Goal: Information Seeking & Learning: Learn about a topic

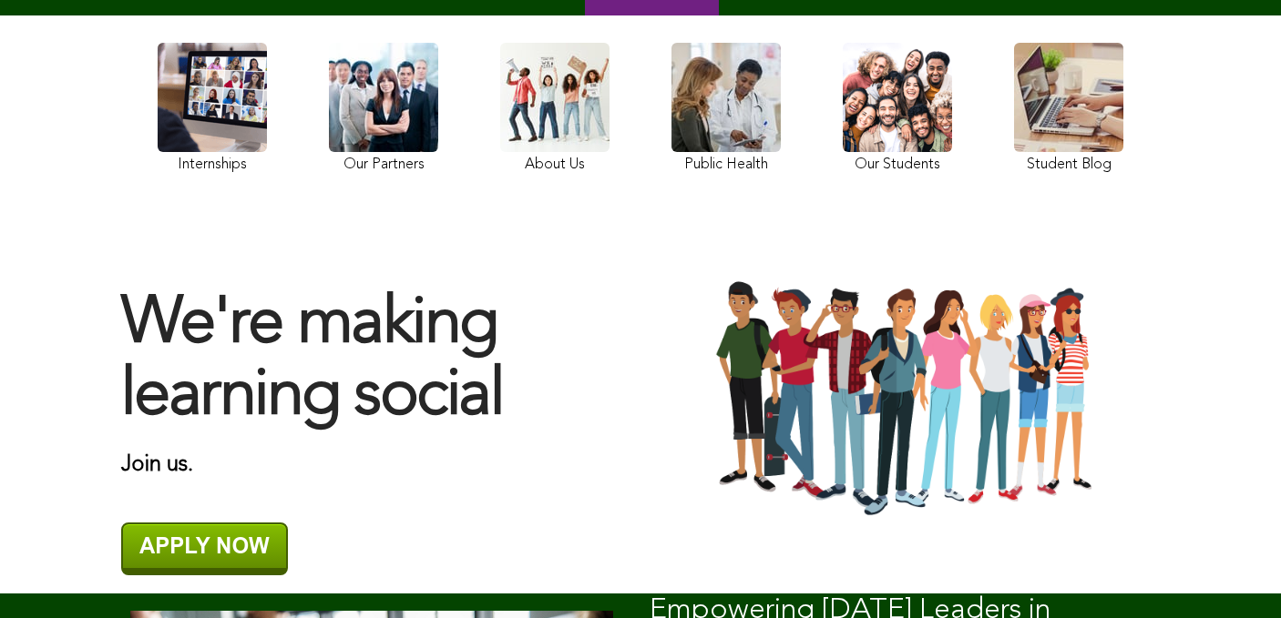
scroll to position [299, 0]
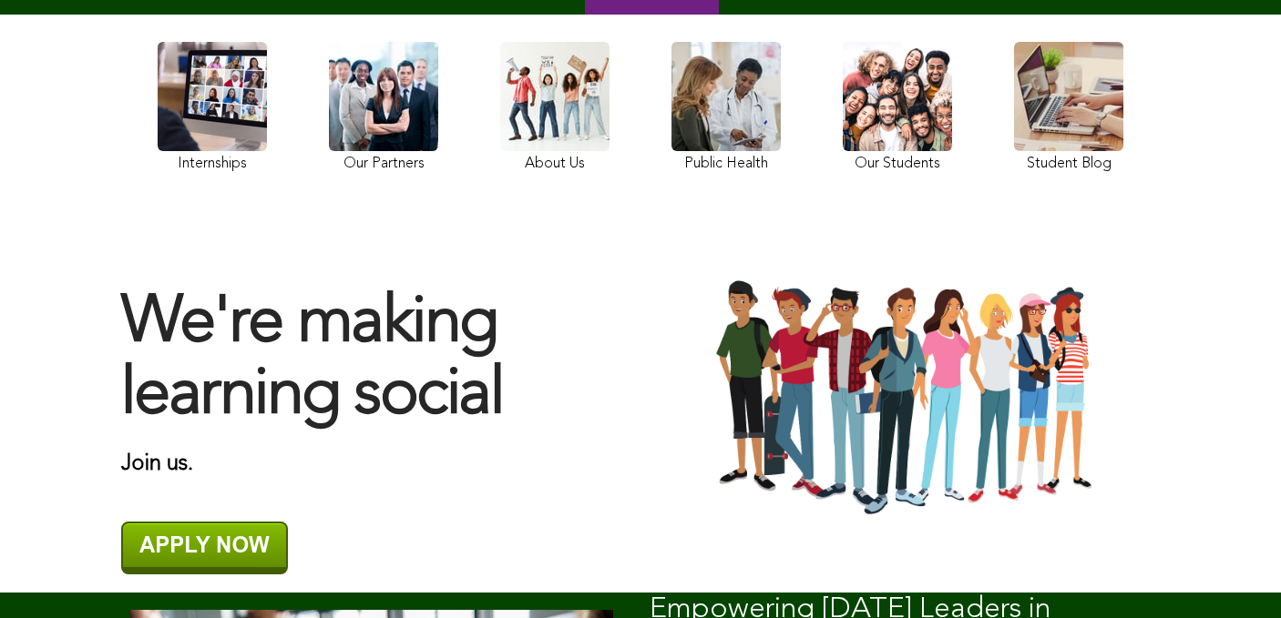
click at [240, 113] on link at bounding box center [212, 110] width 109 height 136
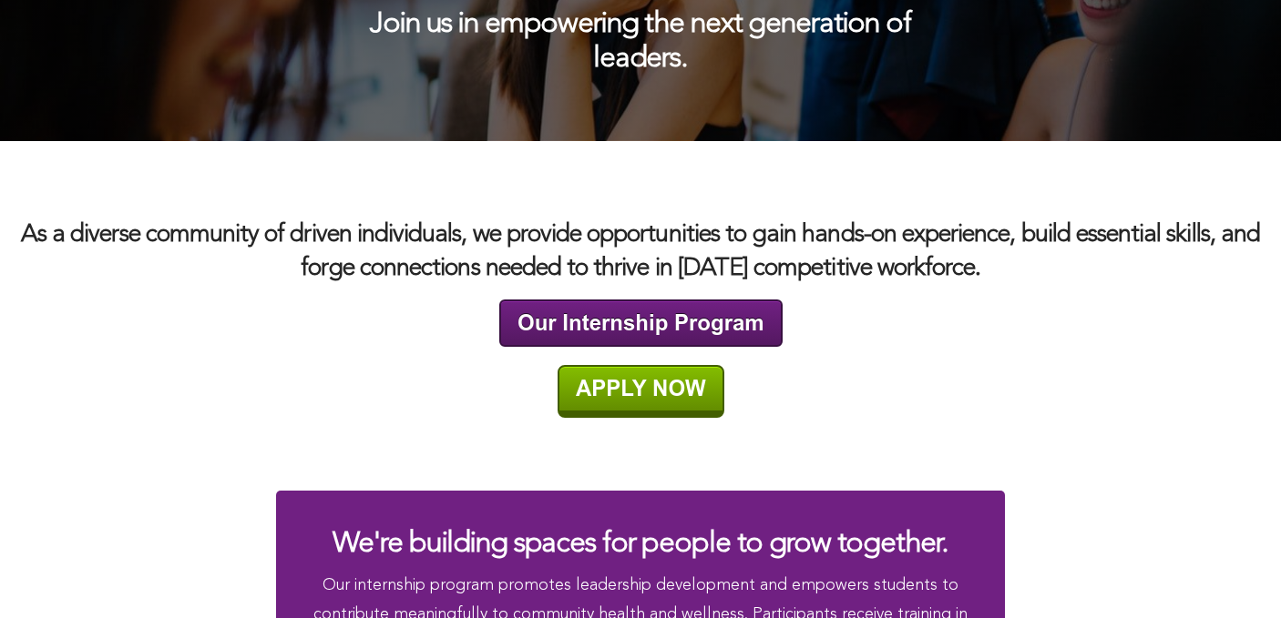
scroll to position [3039, 0]
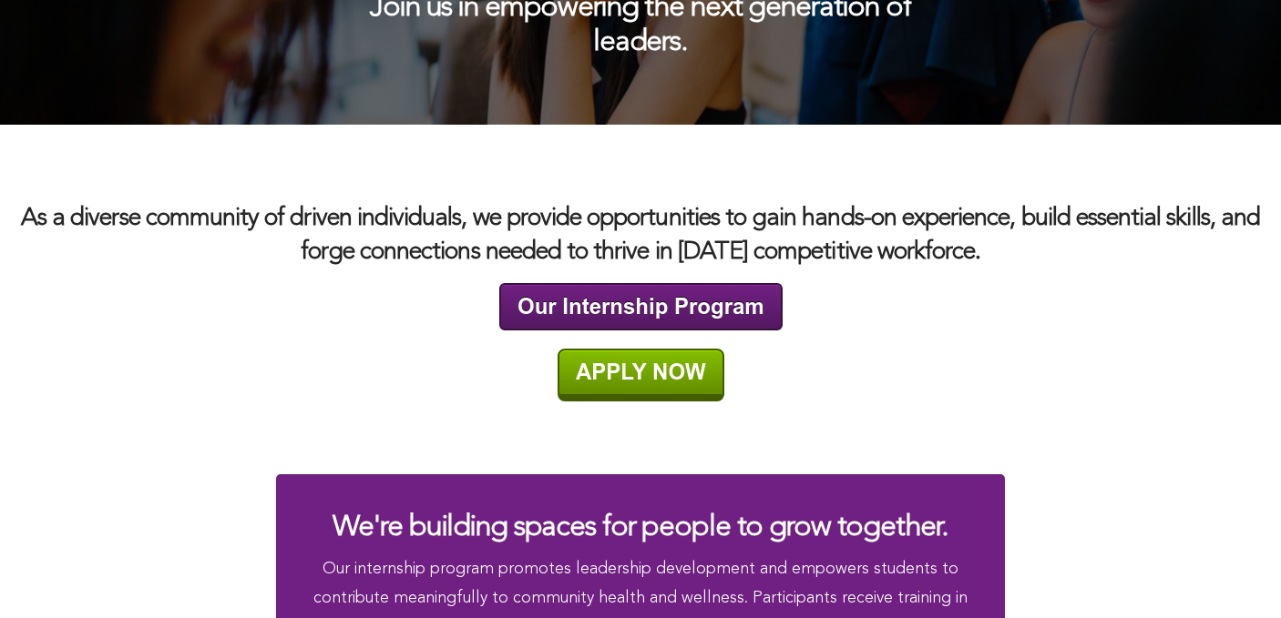
click at [555, 308] on img at bounding box center [640, 306] width 283 height 47
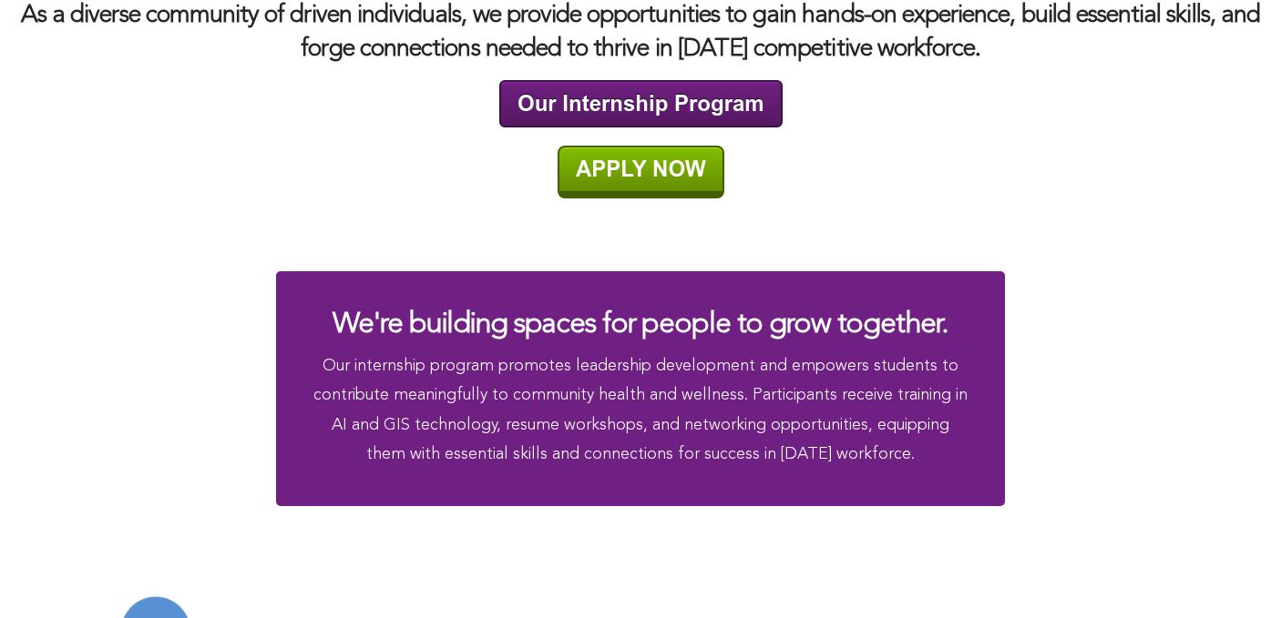
scroll to position [3248, 0]
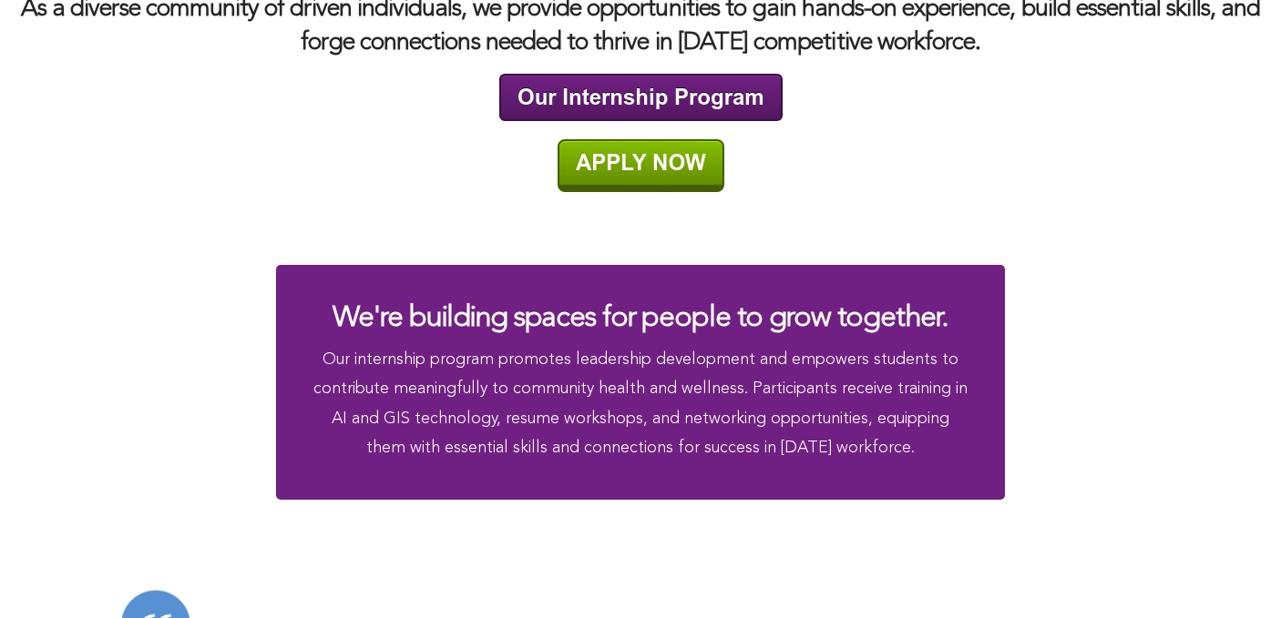
click at [668, 169] on img at bounding box center [640, 165] width 167 height 53
